Goal: Information Seeking & Learning: Learn about a topic

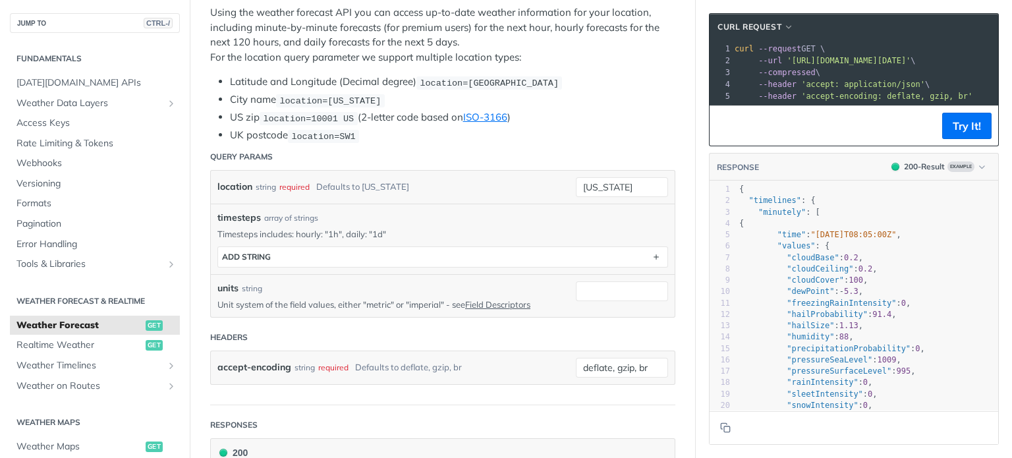
scroll to position [264, 0]
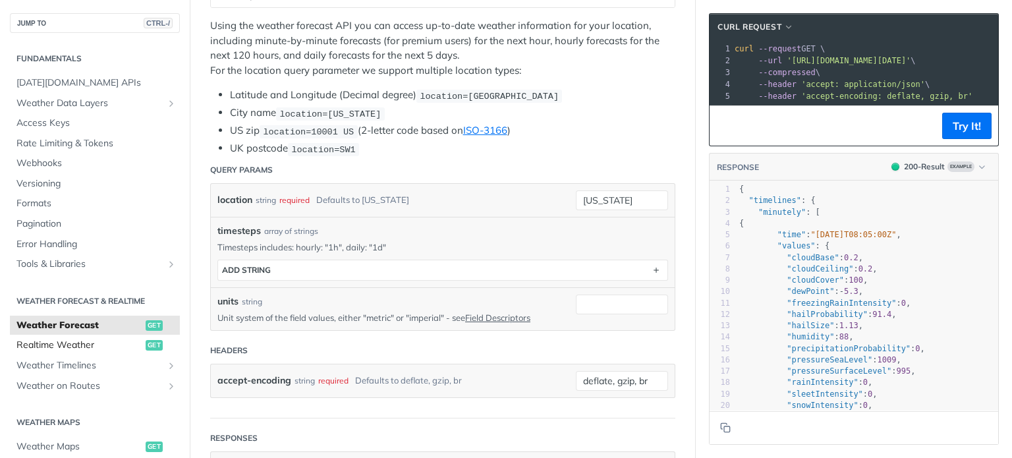
click at [114, 346] on span "Realtime Weather" at bounding box center [79, 345] width 126 height 13
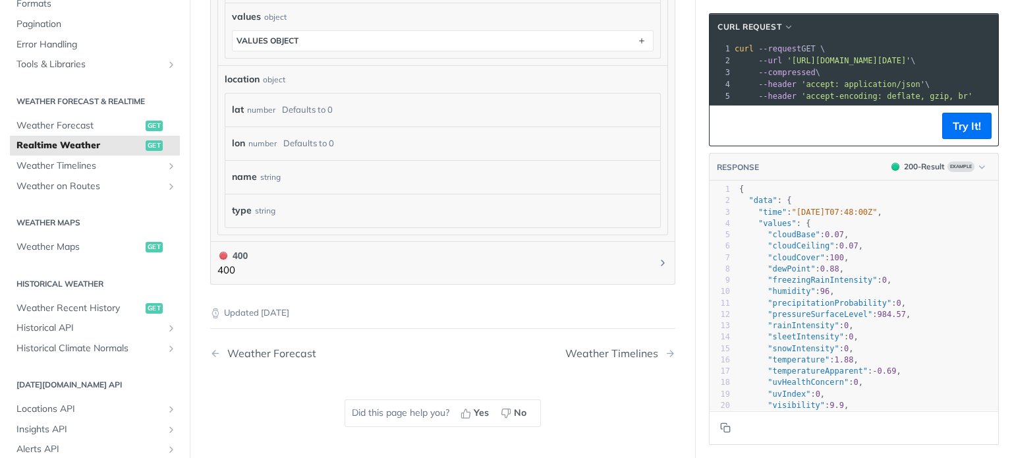
scroll to position [198, 0]
click at [126, 248] on span "Weather Maps" at bounding box center [79, 248] width 126 height 13
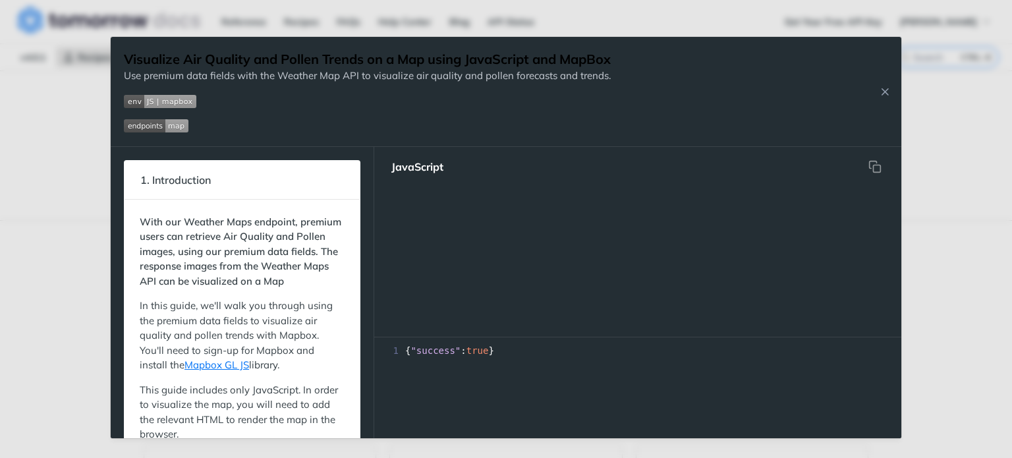
scroll to position [394, 0]
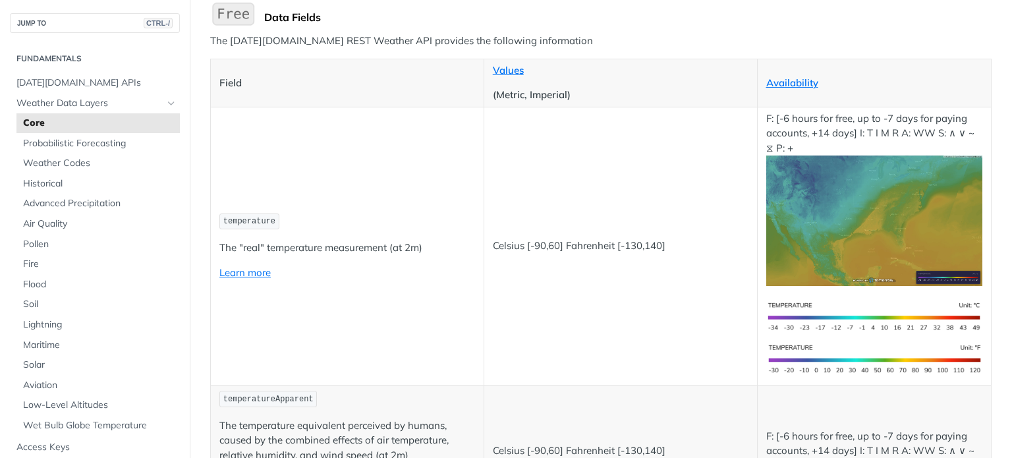
scroll to position [198, 0]
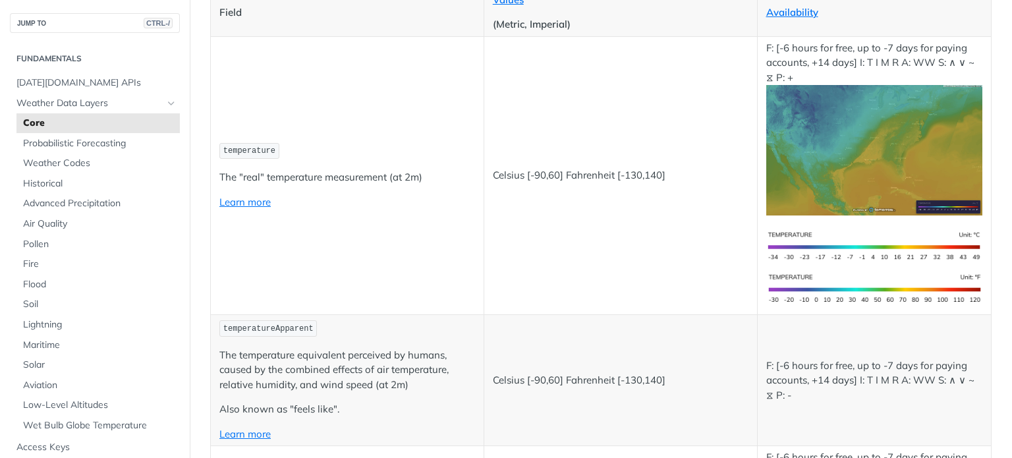
scroll to position [395, 0]
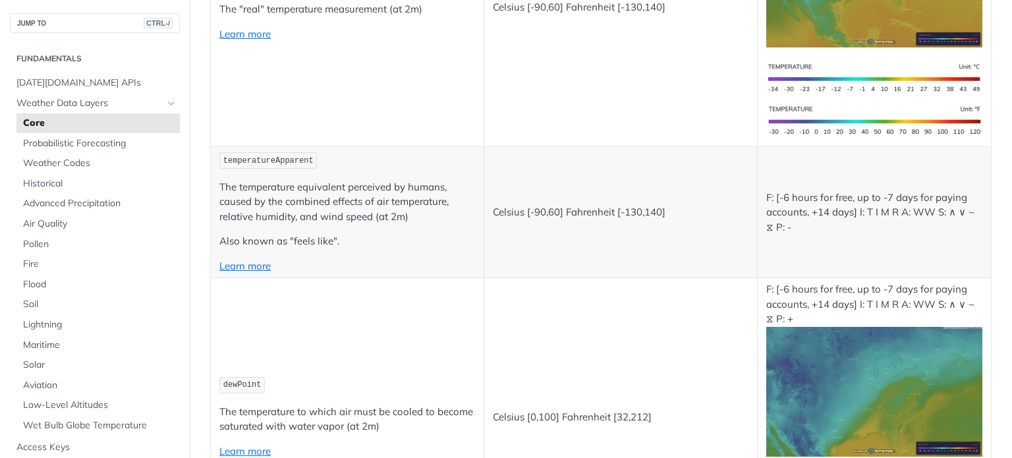
click at [37, 113] on link "Core" at bounding box center [97, 123] width 163 height 20
click at [45, 101] on span "Weather Data Layers" at bounding box center [89, 103] width 146 height 13
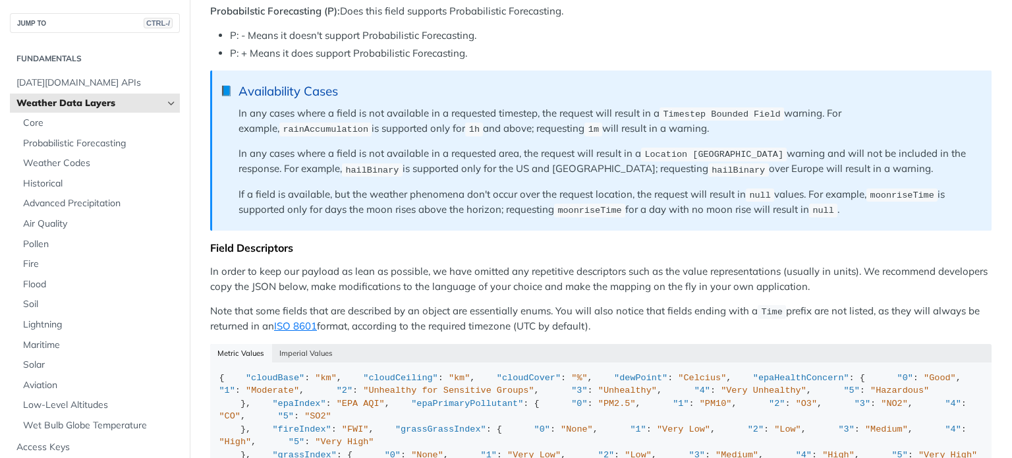
scroll to position [988, 0]
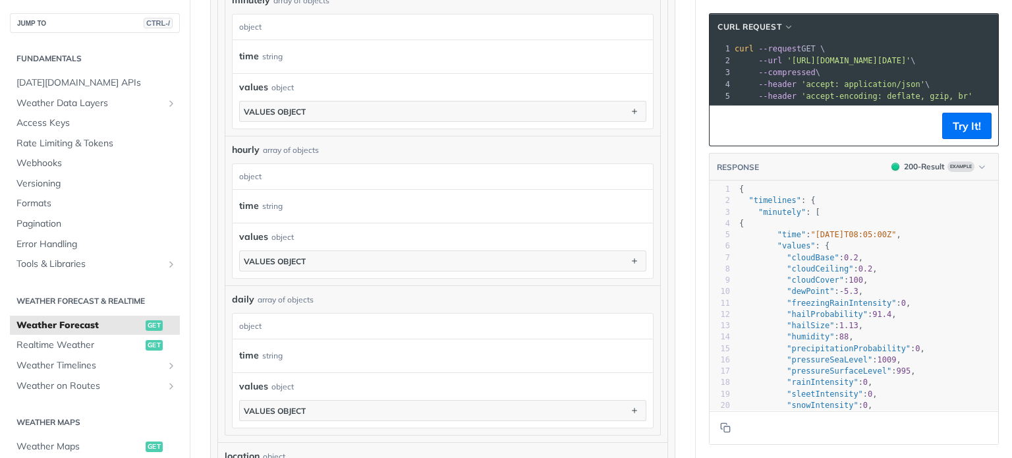
scroll to position [627, 0]
